Goal: Transaction & Acquisition: Book appointment/travel/reservation

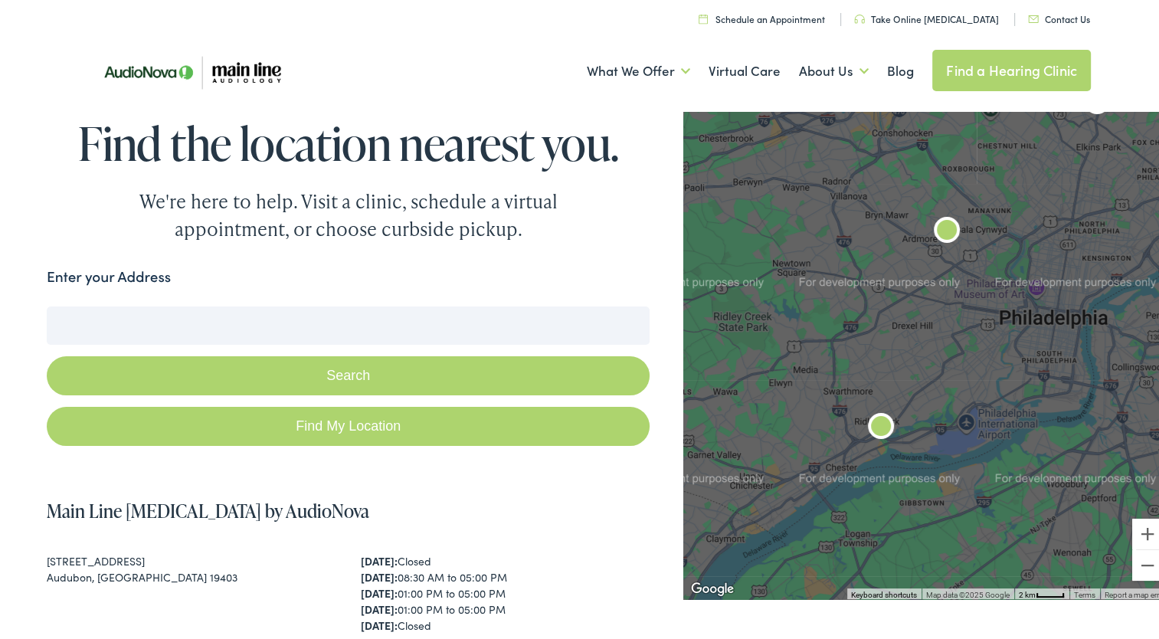
click at [869, 427] on img "Main Line Audiology by AudioNova" at bounding box center [881, 425] width 37 height 37
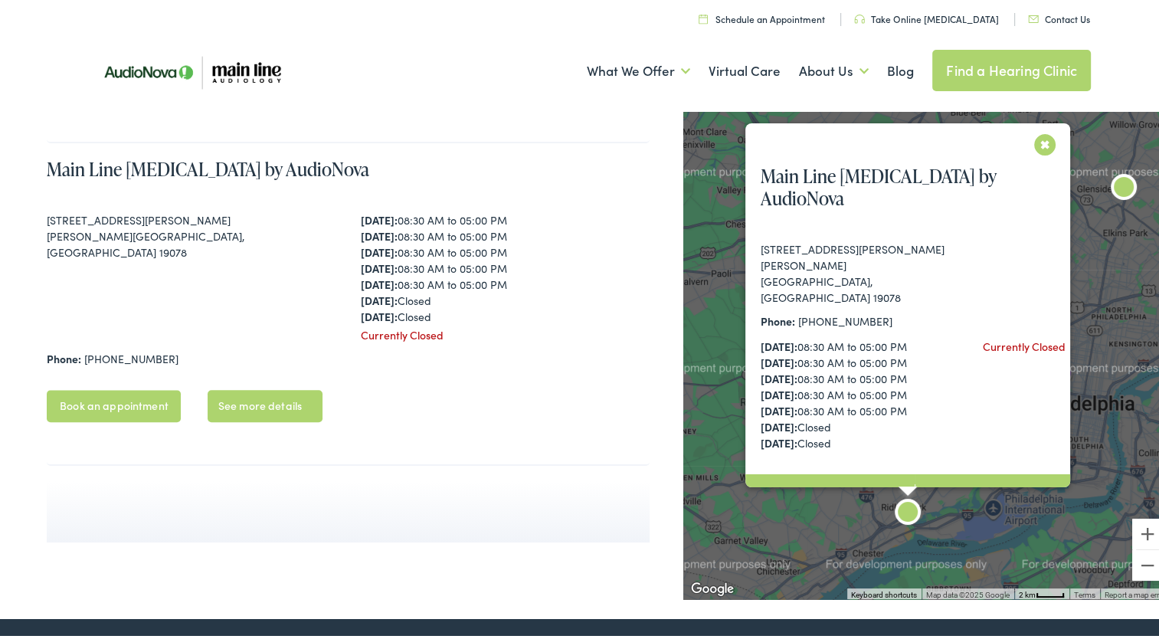
scroll to position [1310, 0]
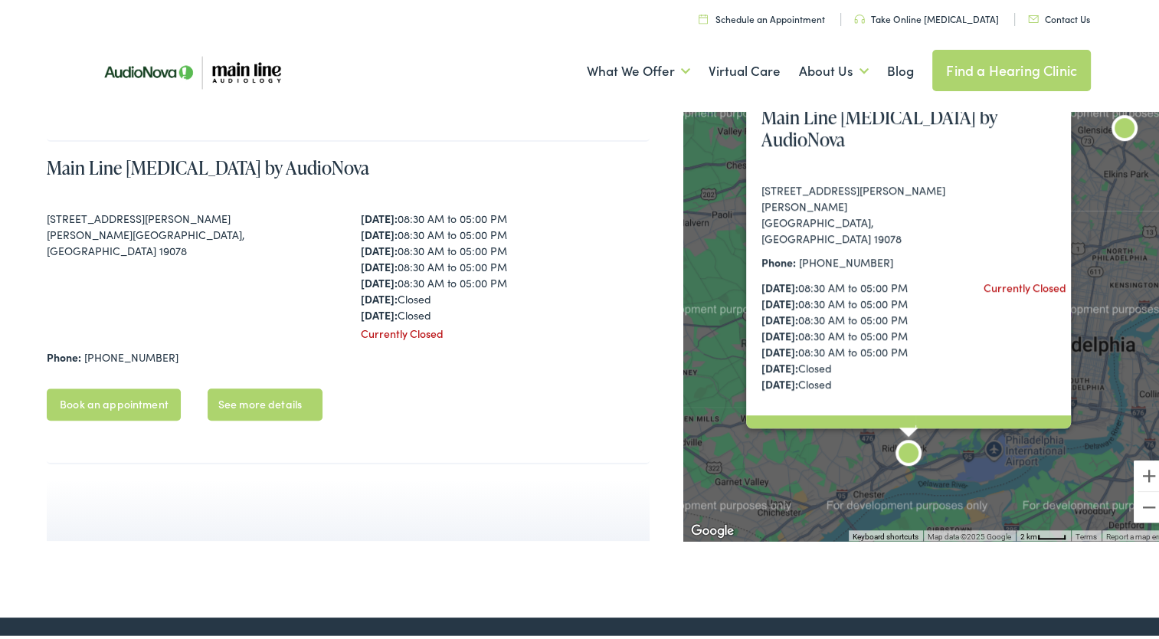
click at [1110, 257] on div "Main Line [MEDICAL_DATA] by AudioNova [STREET_ADDRESS][PERSON_NAME][PERSON_NAME…" at bounding box center [927, 291] width 488 height 493
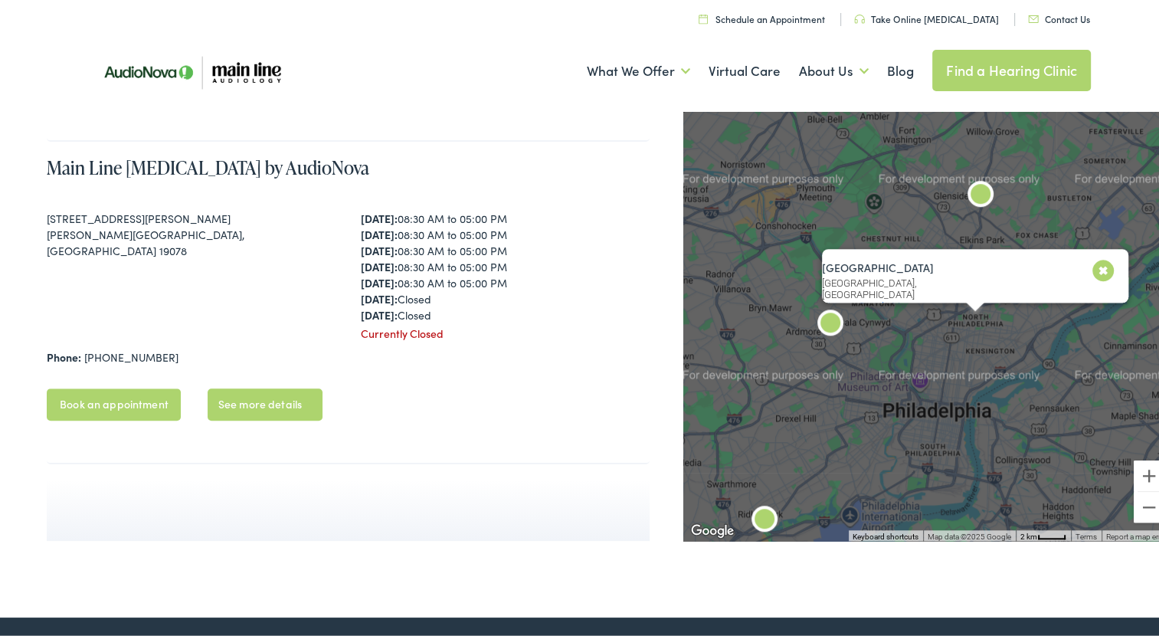
drag, startPoint x: 922, startPoint y: 333, endPoint x: 937, endPoint y: 427, distance: 94.6
click at [933, 428] on div "[GEOGRAPHIC_DATA] [GEOGRAPHIC_DATA], [GEOGRAPHIC_DATA] View on Google Maps" at bounding box center [927, 291] width 488 height 493
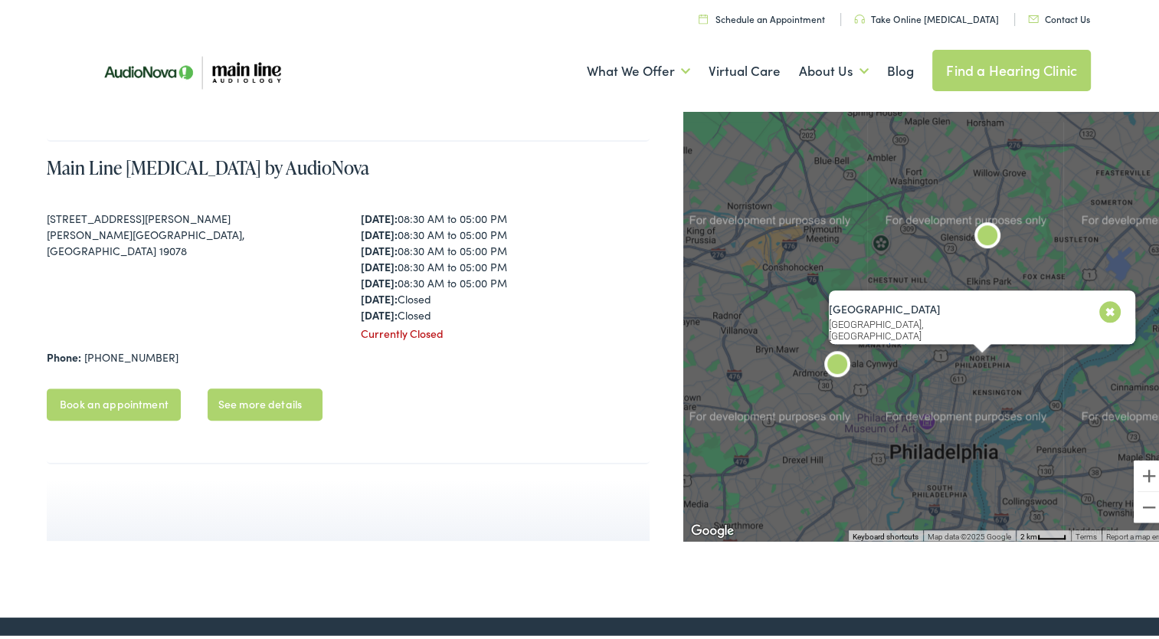
drag, startPoint x: 754, startPoint y: 336, endPoint x: 825, endPoint y: 336, distance: 71.3
click at [828, 331] on div "[GEOGRAPHIC_DATA] [GEOGRAPHIC_DATA], [GEOGRAPHIC_DATA] View on Google Maps" at bounding box center [927, 291] width 488 height 493
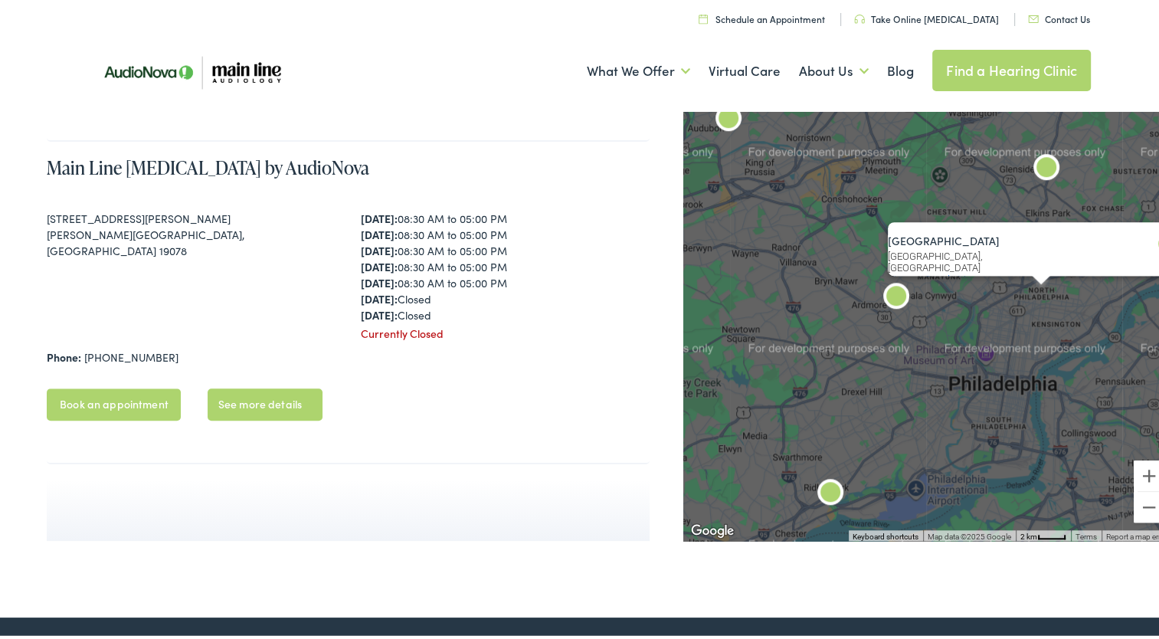
drag, startPoint x: 775, startPoint y: 283, endPoint x: 673, endPoint y: 220, distance: 119.7
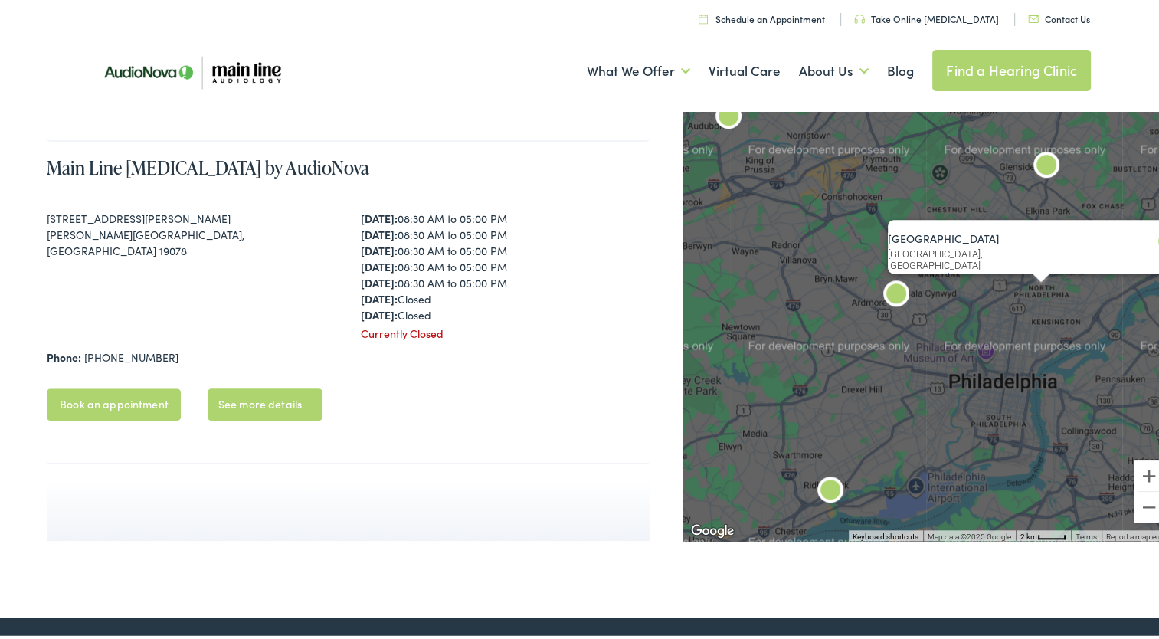
click at [886, 287] on img "Main Line Audiology by AudioNova" at bounding box center [896, 292] width 37 height 37
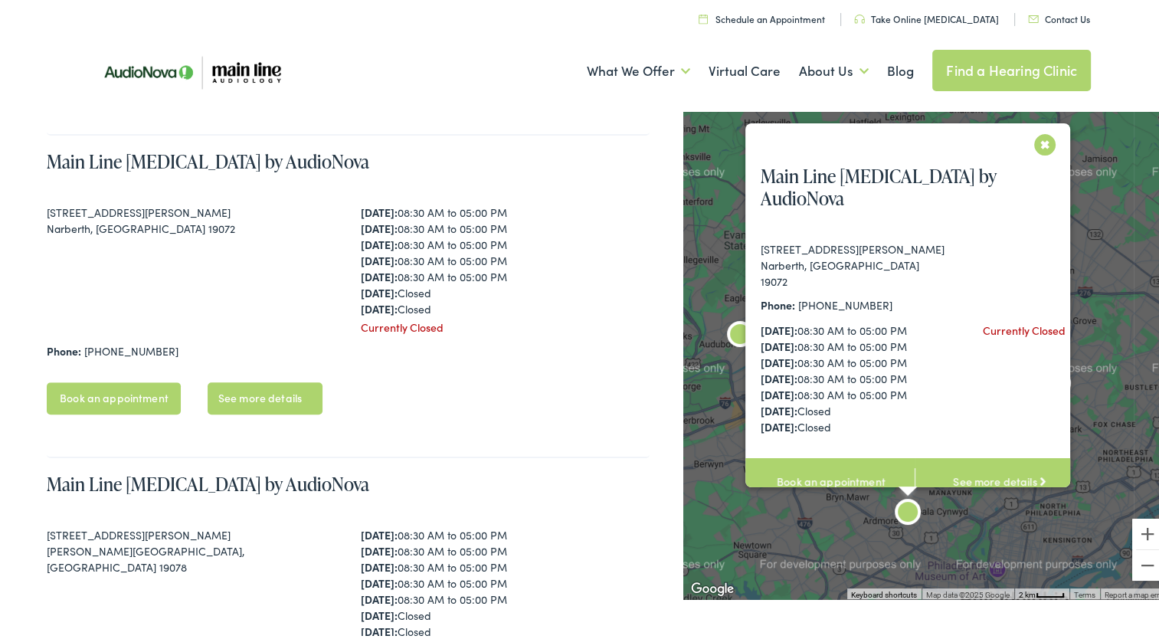
scroll to position [988, 0]
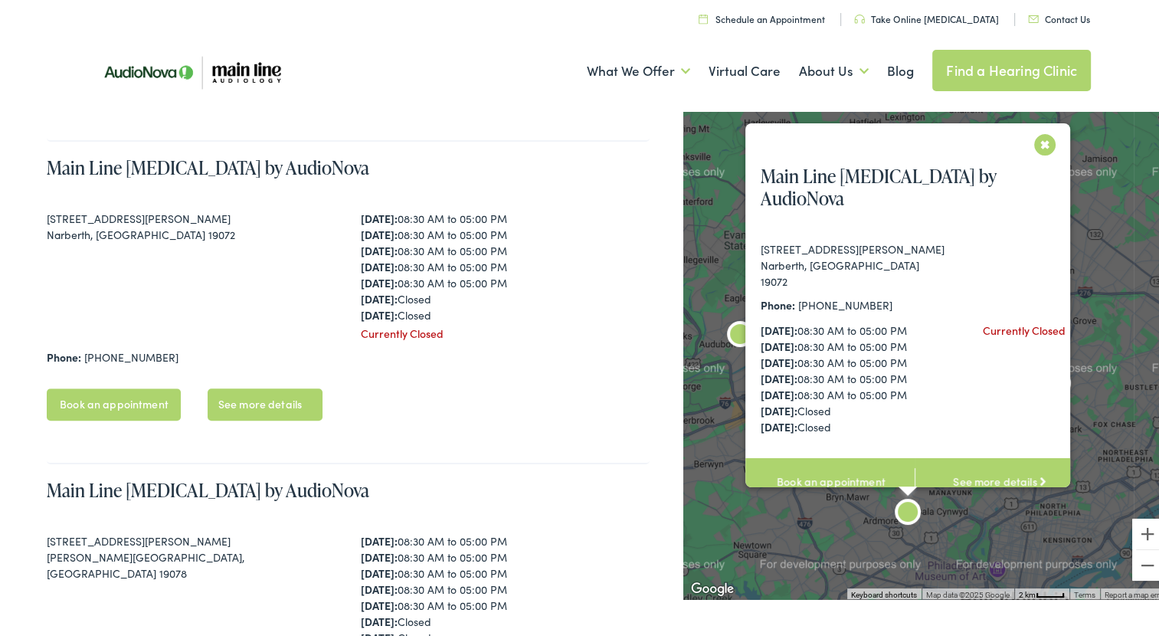
click at [823, 474] on link "Book an appointment" at bounding box center [829, 478] width 169 height 48
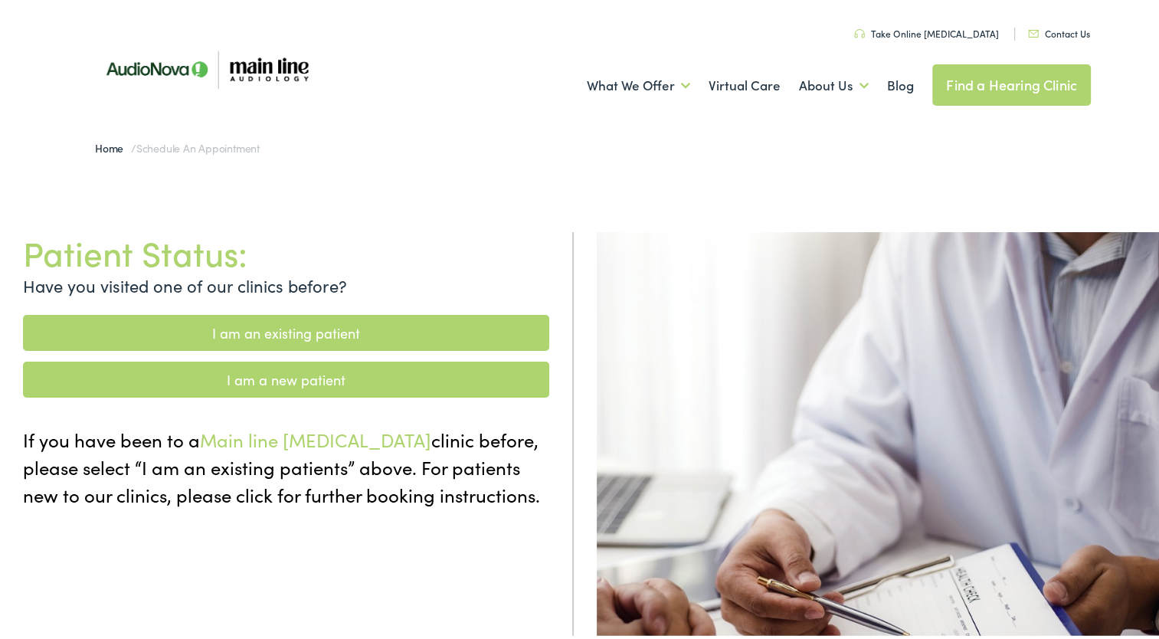
drag, startPoint x: 286, startPoint y: 383, endPoint x: 305, endPoint y: 384, distance: 19.2
click at [286, 383] on link "I am a new patient" at bounding box center [286, 377] width 526 height 36
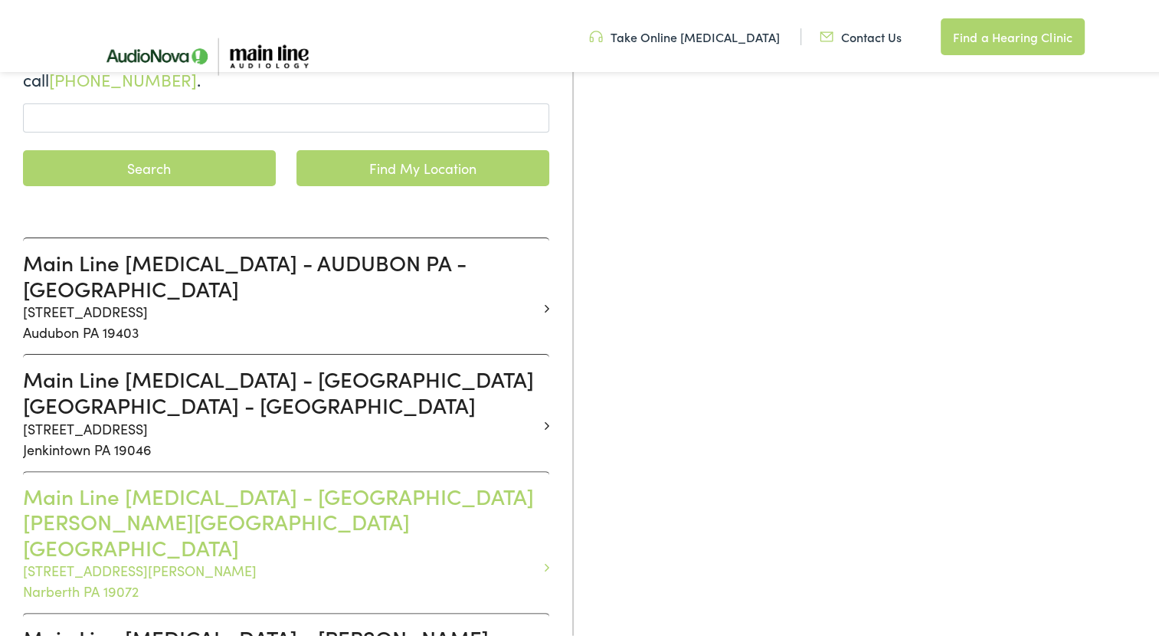
scroll to position [306, 0]
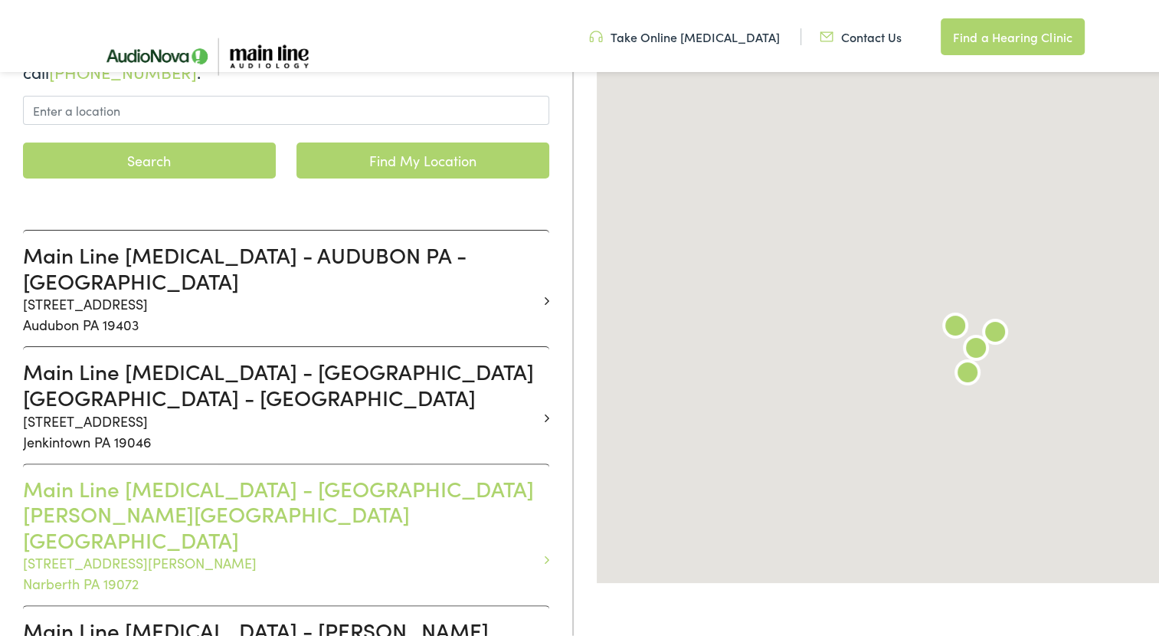
click at [326, 473] on h3 "Main Line [MEDICAL_DATA] - [GEOGRAPHIC_DATA][PERSON_NAME][GEOGRAPHIC_DATA][GEOG…" at bounding box center [280, 511] width 515 height 77
